Goal: Transaction & Acquisition: Purchase product/service

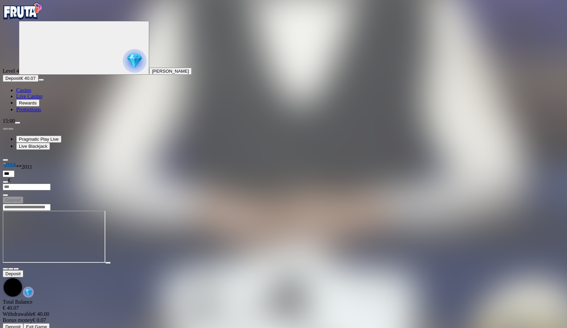
click at [123, 73] on img "Primary" at bounding box center [135, 61] width 24 height 24
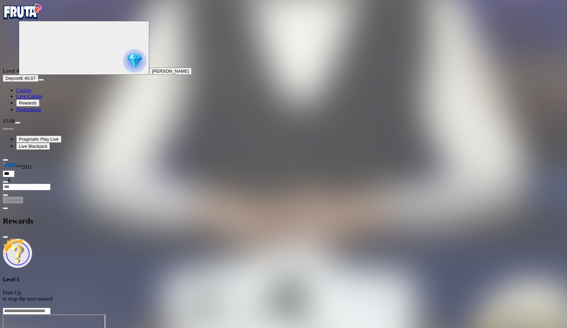
click at [5, 208] on span "chevron-left icon" at bounding box center [5, 208] width 0 height 0
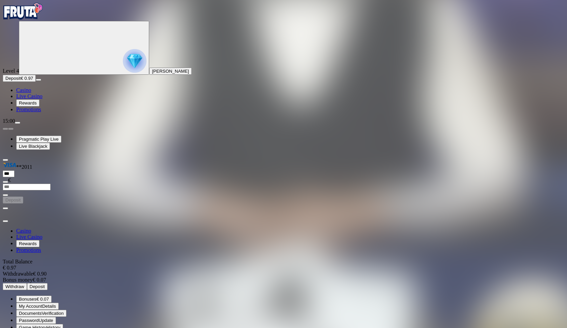
click at [36, 296] on span "Bonuses" at bounding box center [28, 298] width 18 height 5
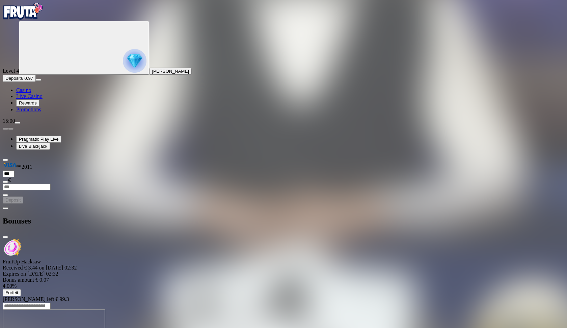
click at [18, 290] on span "Forfeit" at bounding box center [11, 292] width 13 height 5
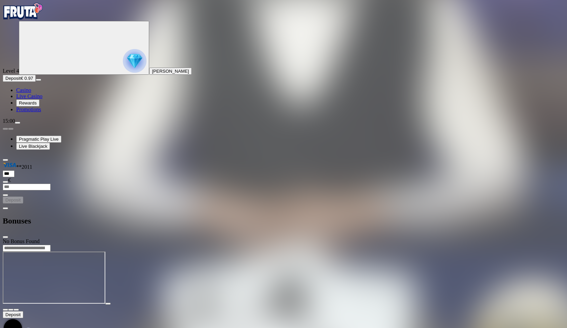
click at [5, 208] on span "chevron-left icon" at bounding box center [5, 208] width 0 height 0
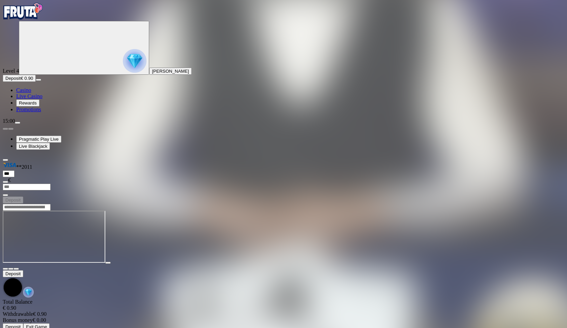
click at [5, 269] on span "close icon" at bounding box center [5, 269] width 0 height 0
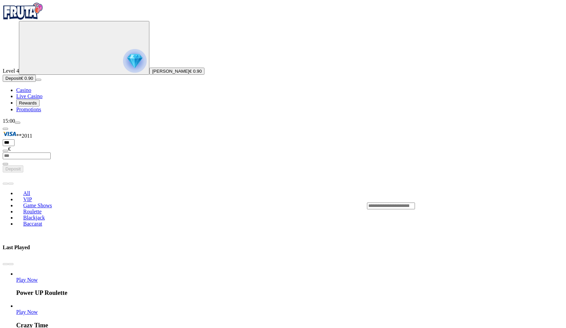
click at [31, 93] on link "Casino" at bounding box center [23, 90] width 15 height 6
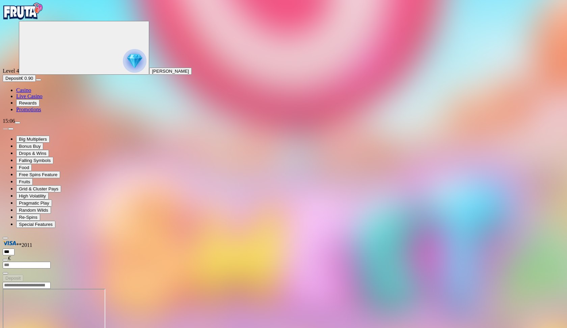
click at [21, 81] on span "Deposit" at bounding box center [12, 78] width 15 height 5
click at [5, 286] on span "chevron-left icon" at bounding box center [5, 286] width 0 height 0
click at [5, 299] on span "close icon" at bounding box center [5, 299] width 0 height 0
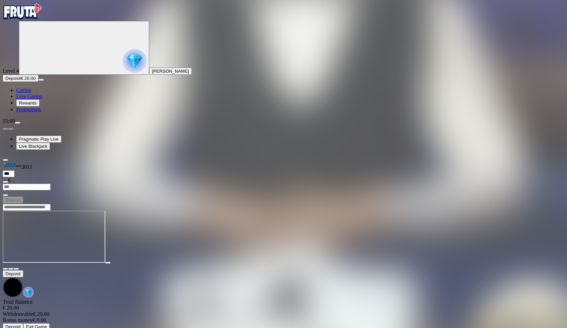
click at [16, 269] on span "fullscreen icon" at bounding box center [16, 269] width 0 height 0
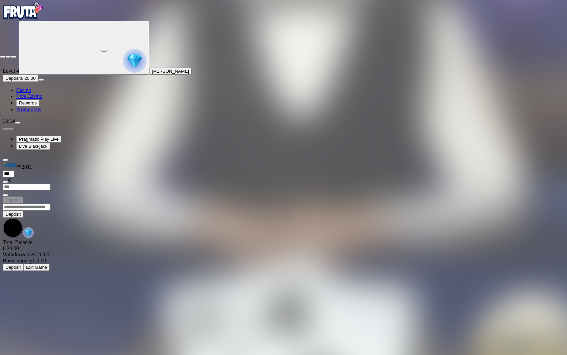
click at [3, 57] on span "close icon" at bounding box center [3, 57] width 0 height 0
